Goal: Task Accomplishment & Management: Use online tool/utility

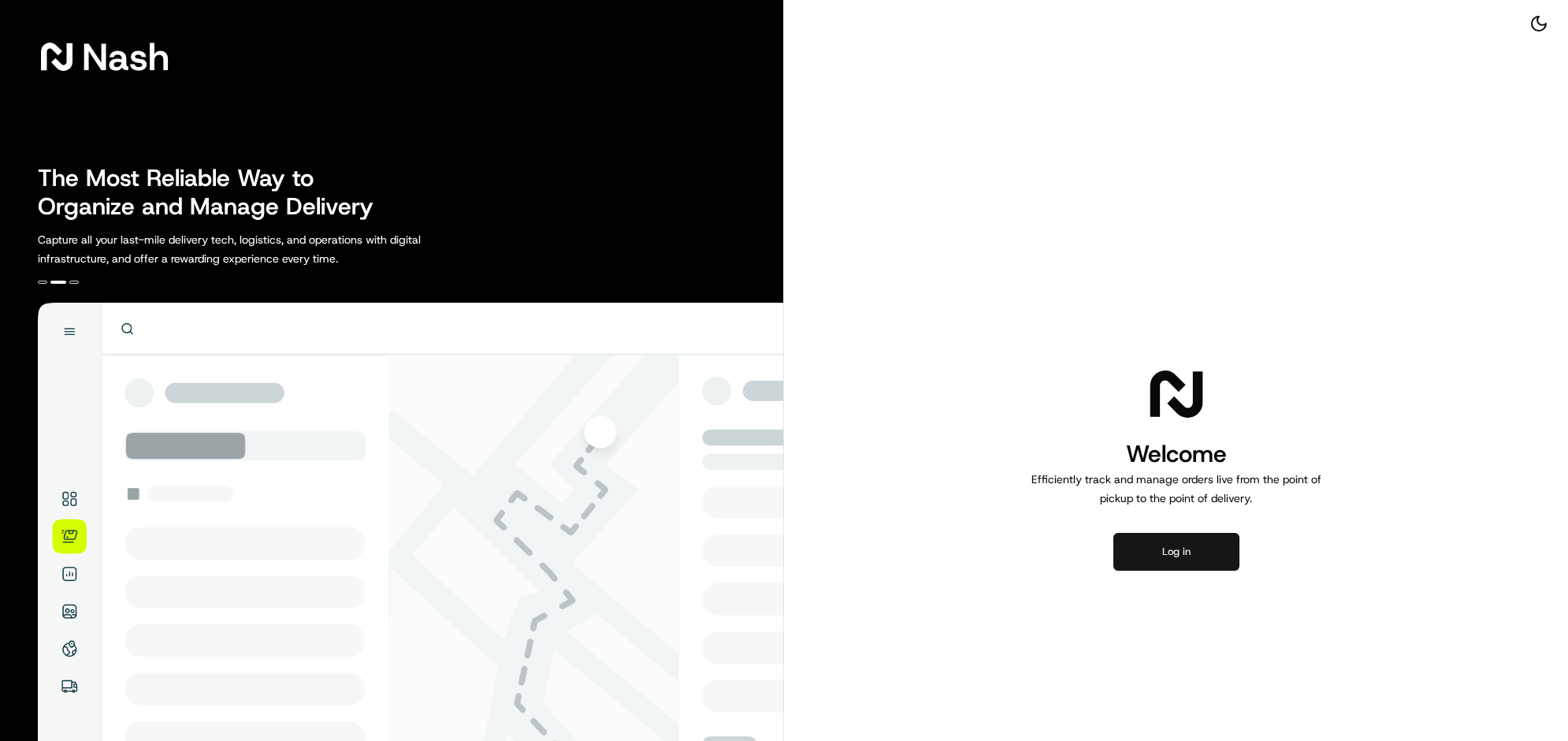
click at [1175, 571] on button "Log in" at bounding box center [1176, 552] width 126 height 38
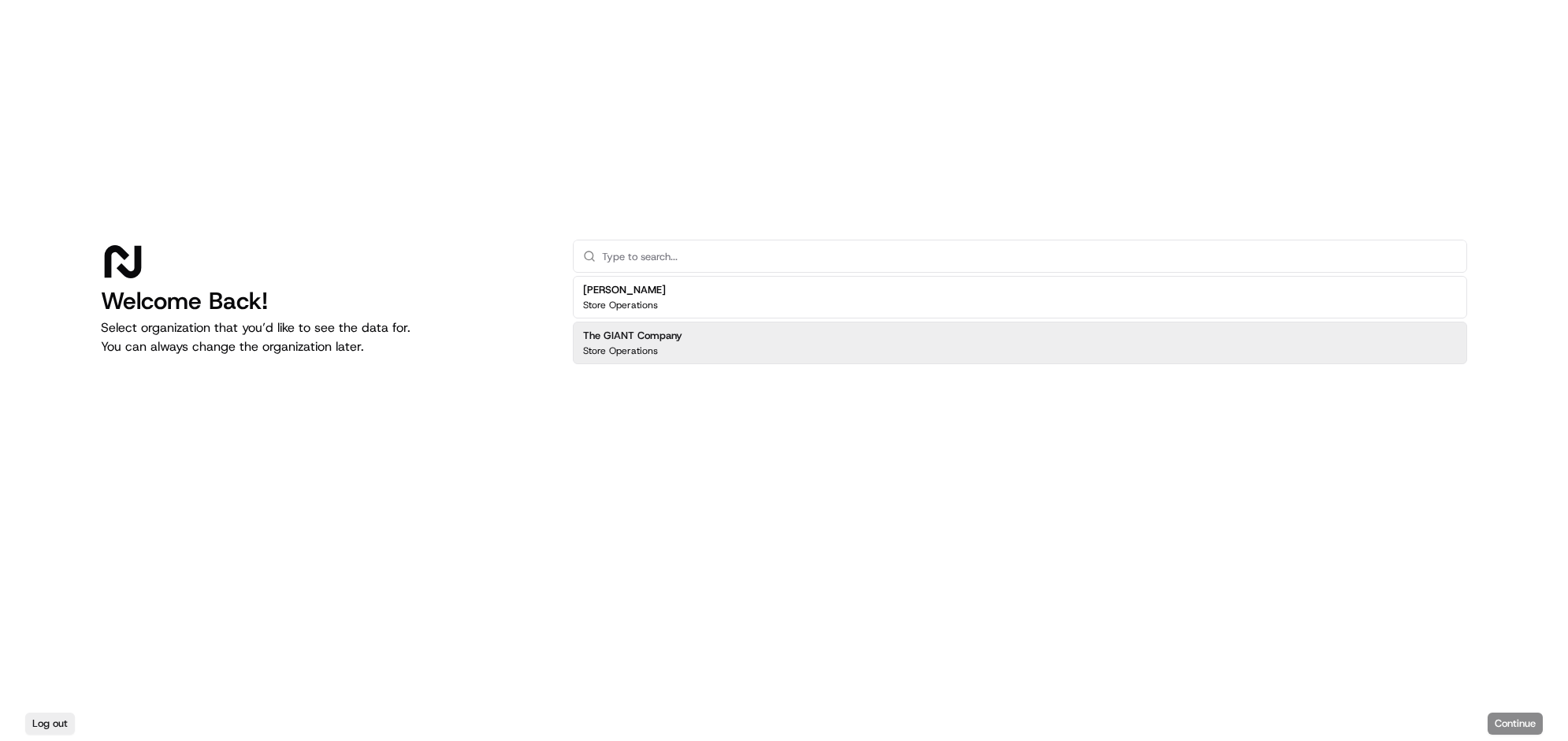
click at [683, 329] on h2 "The GIANT Company" at bounding box center [633, 335] width 99 height 14
click at [1495, 719] on button "Continue" at bounding box center [1515, 724] width 55 height 22
